Goal: Information Seeking & Learning: Learn about a topic

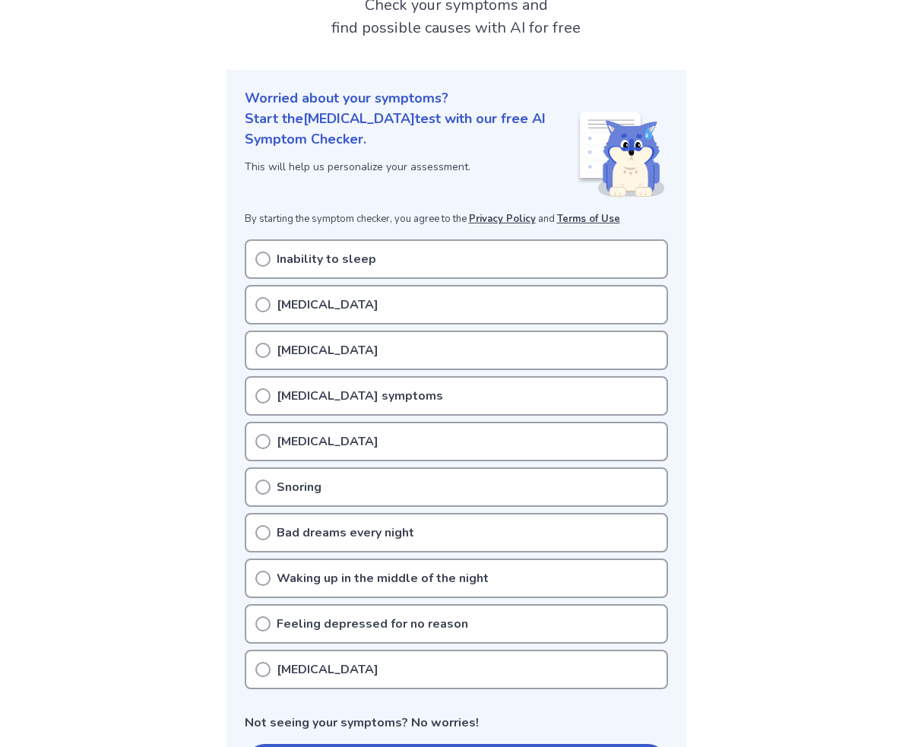
scroll to position [111, 0]
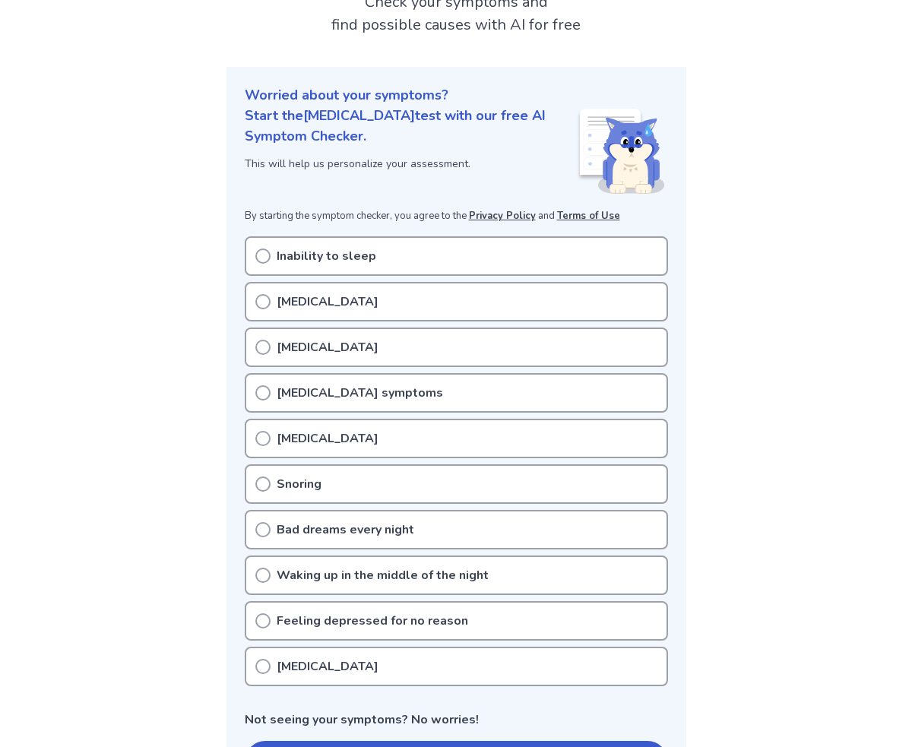
click at [367, 274] on div "Inability to sleep [MEDICAL_DATA] [MEDICAL_DATA] [MEDICAL_DATA] symptoms [MEDIC…" at bounding box center [456, 461] width 423 height 450
click at [378, 245] on div "Inability to sleep" at bounding box center [456, 256] width 423 height 40
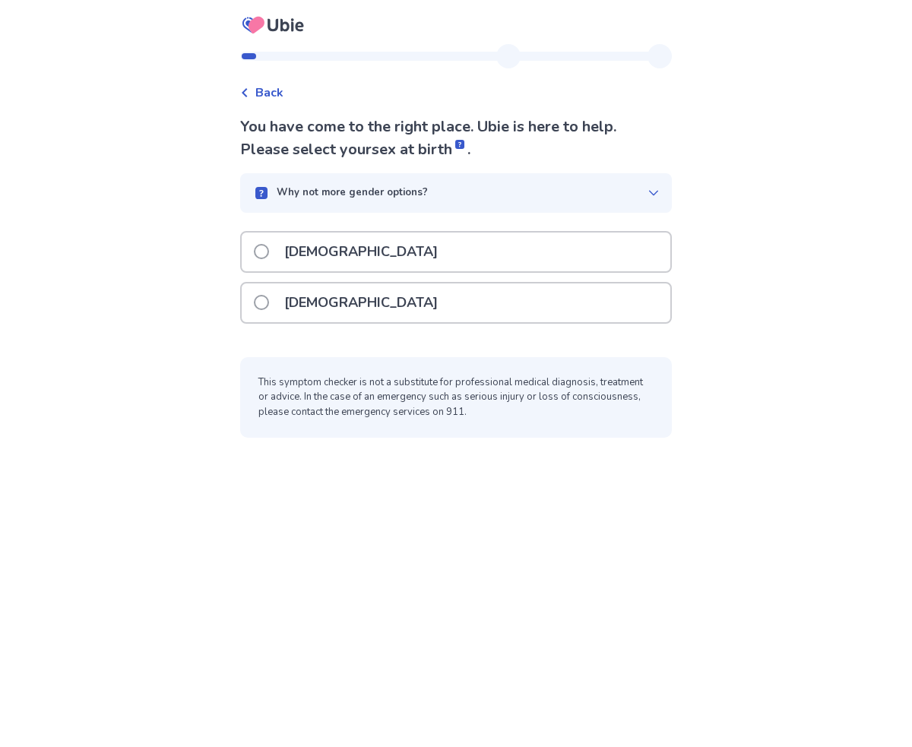
click at [341, 300] on p "[DEMOGRAPHIC_DATA]" at bounding box center [361, 303] width 172 height 39
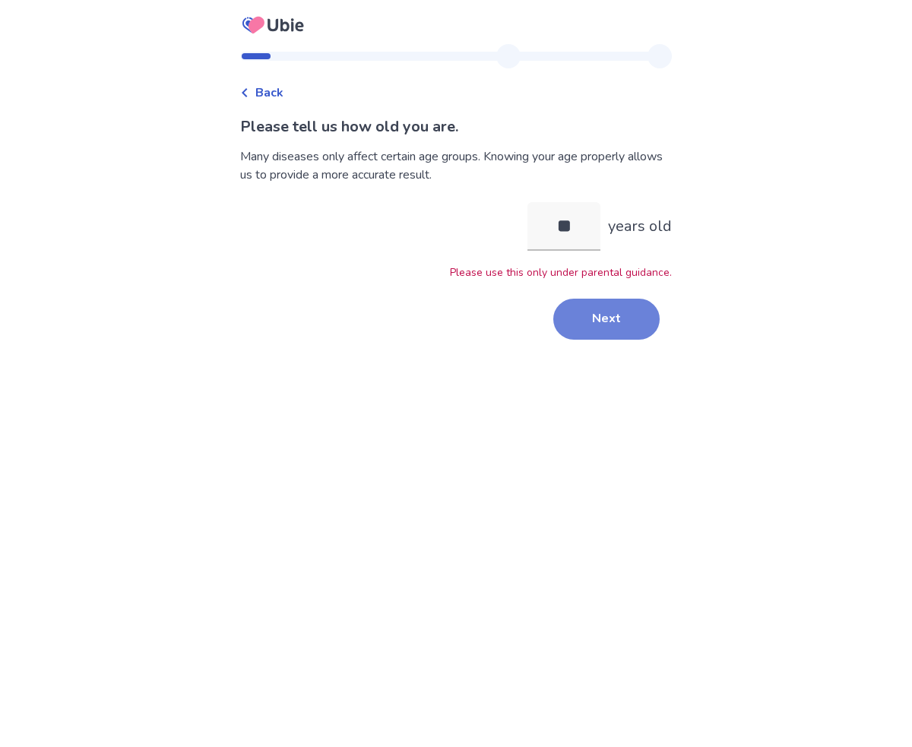
type input "**"
click at [588, 328] on button "Next" at bounding box center [606, 319] width 106 height 41
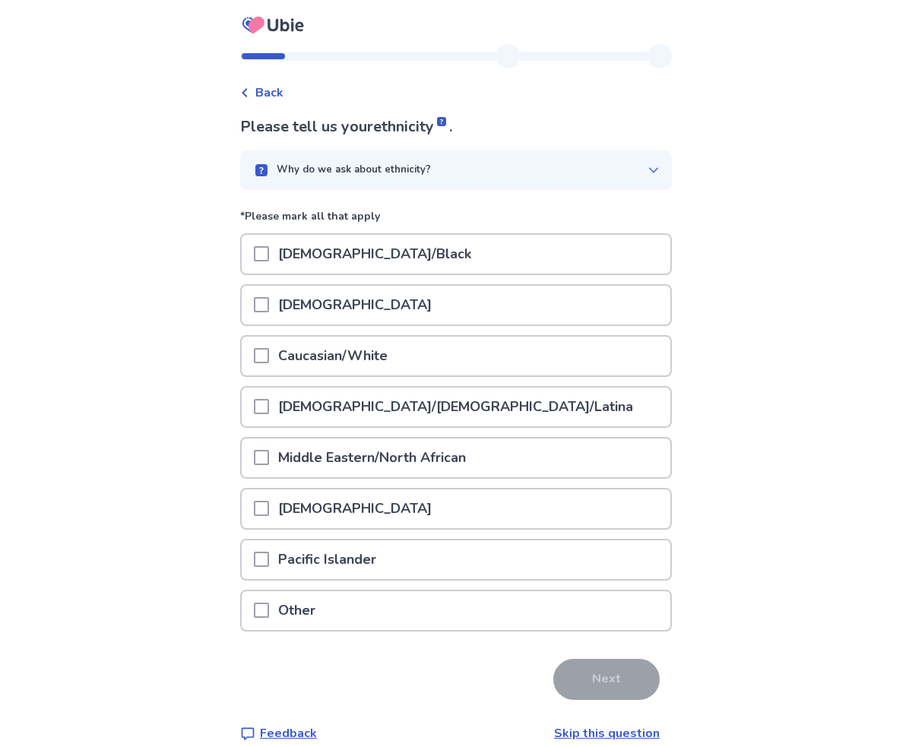
click at [502, 310] on div "[DEMOGRAPHIC_DATA]" at bounding box center [456, 305] width 429 height 39
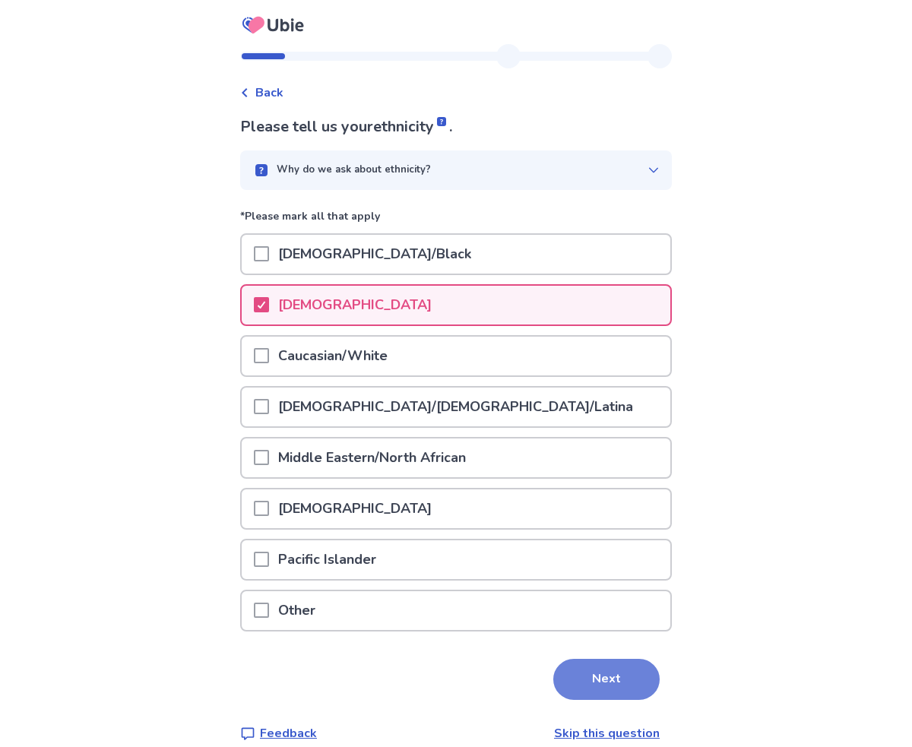
click at [578, 682] on button "Next" at bounding box center [606, 679] width 106 height 41
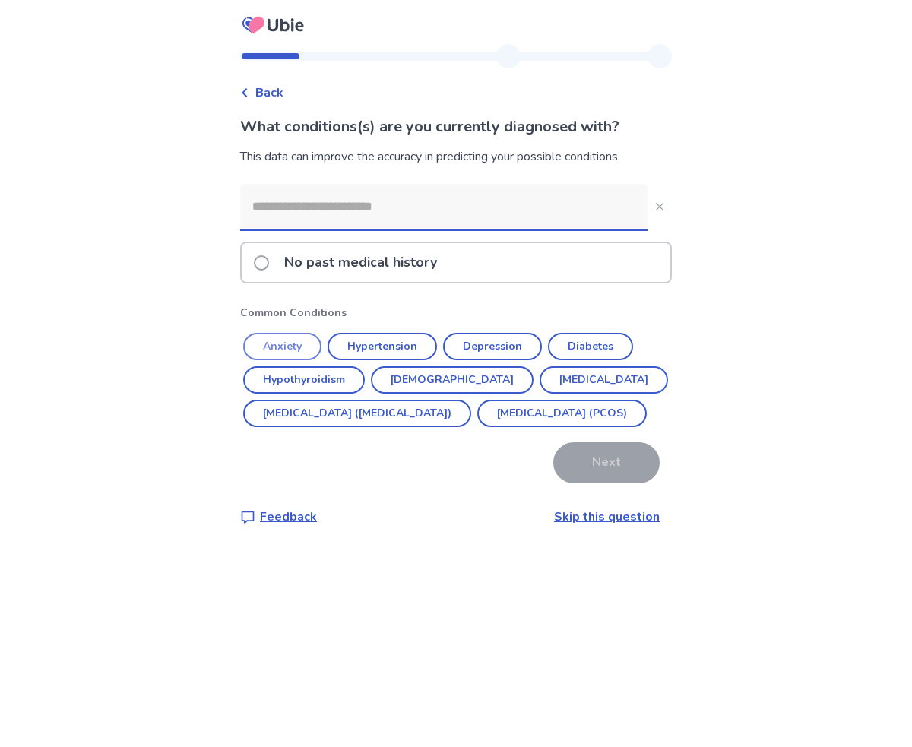
click at [296, 343] on button "Anxiety" at bounding box center [282, 346] width 78 height 27
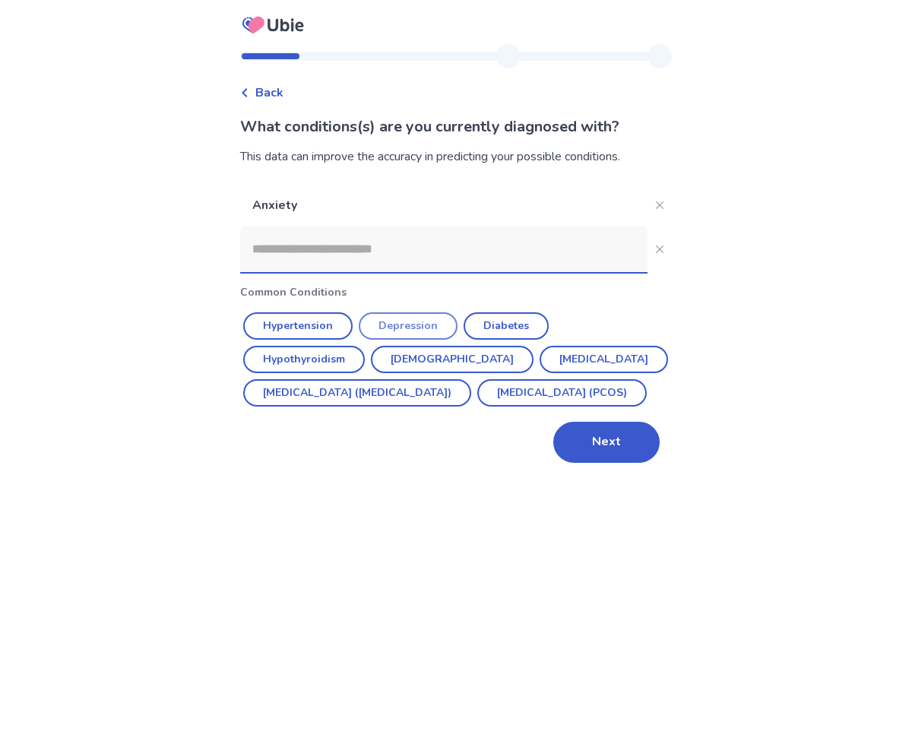
click at [420, 332] on button "Depression" at bounding box center [408, 325] width 99 height 27
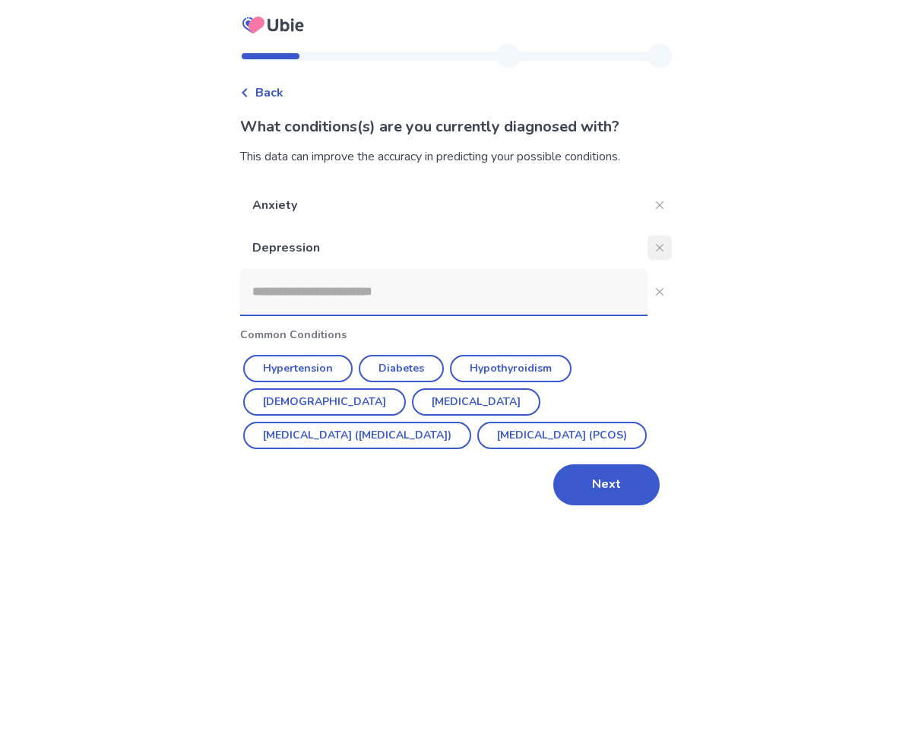
click at [648, 240] on button "Close" at bounding box center [660, 248] width 24 height 24
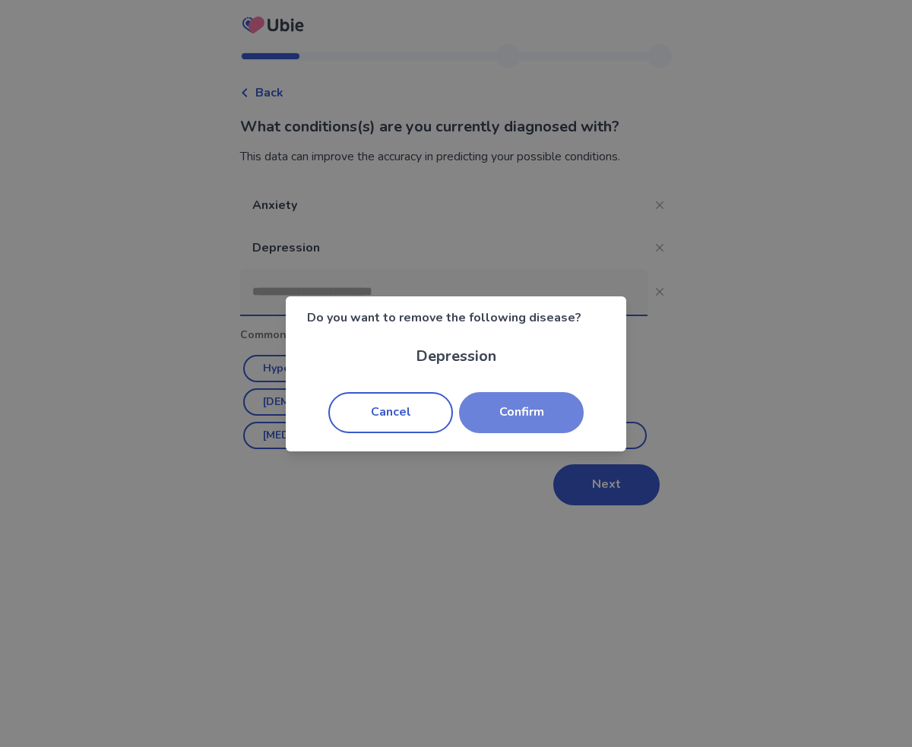
click at [524, 414] on button "Confirm" at bounding box center [521, 412] width 125 height 41
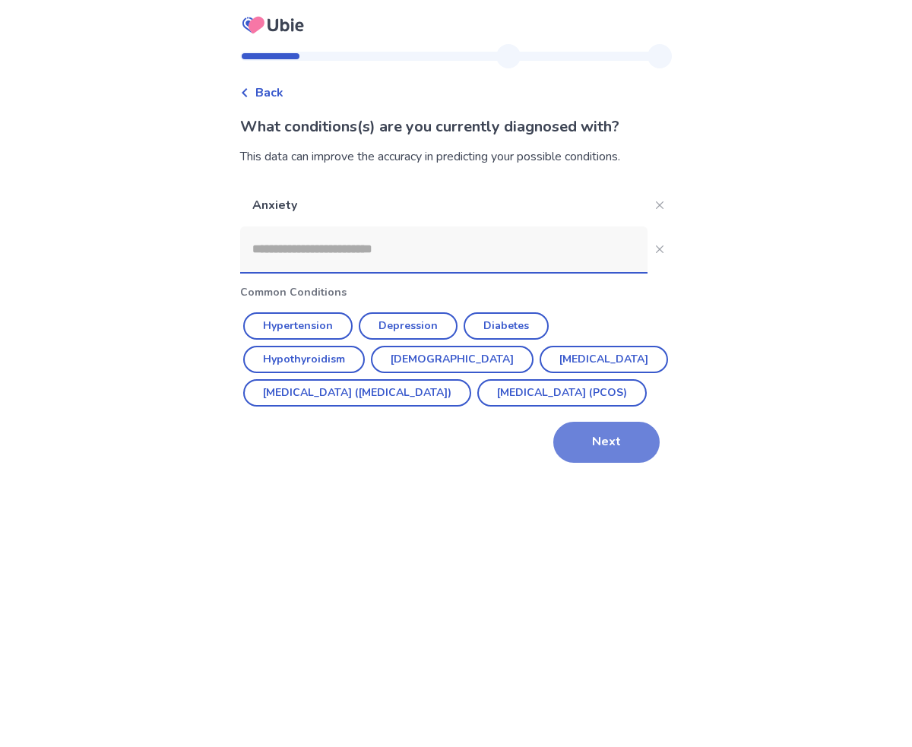
click at [585, 463] on button "Next" at bounding box center [606, 442] width 106 height 41
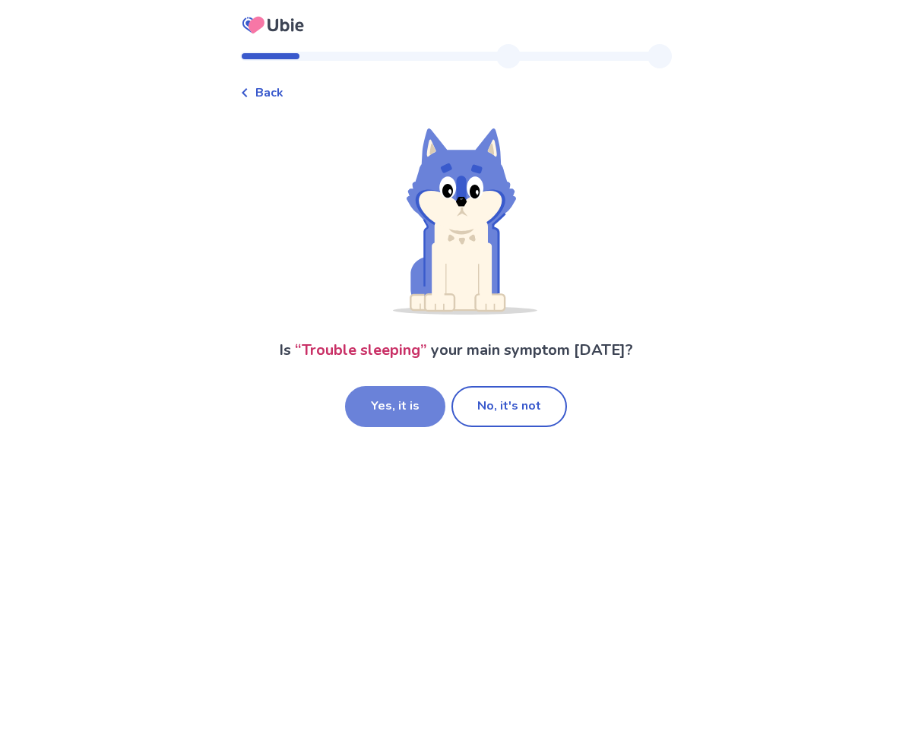
click at [418, 414] on button "Yes, it is" at bounding box center [395, 406] width 100 height 41
